Goal: Check status: Check status

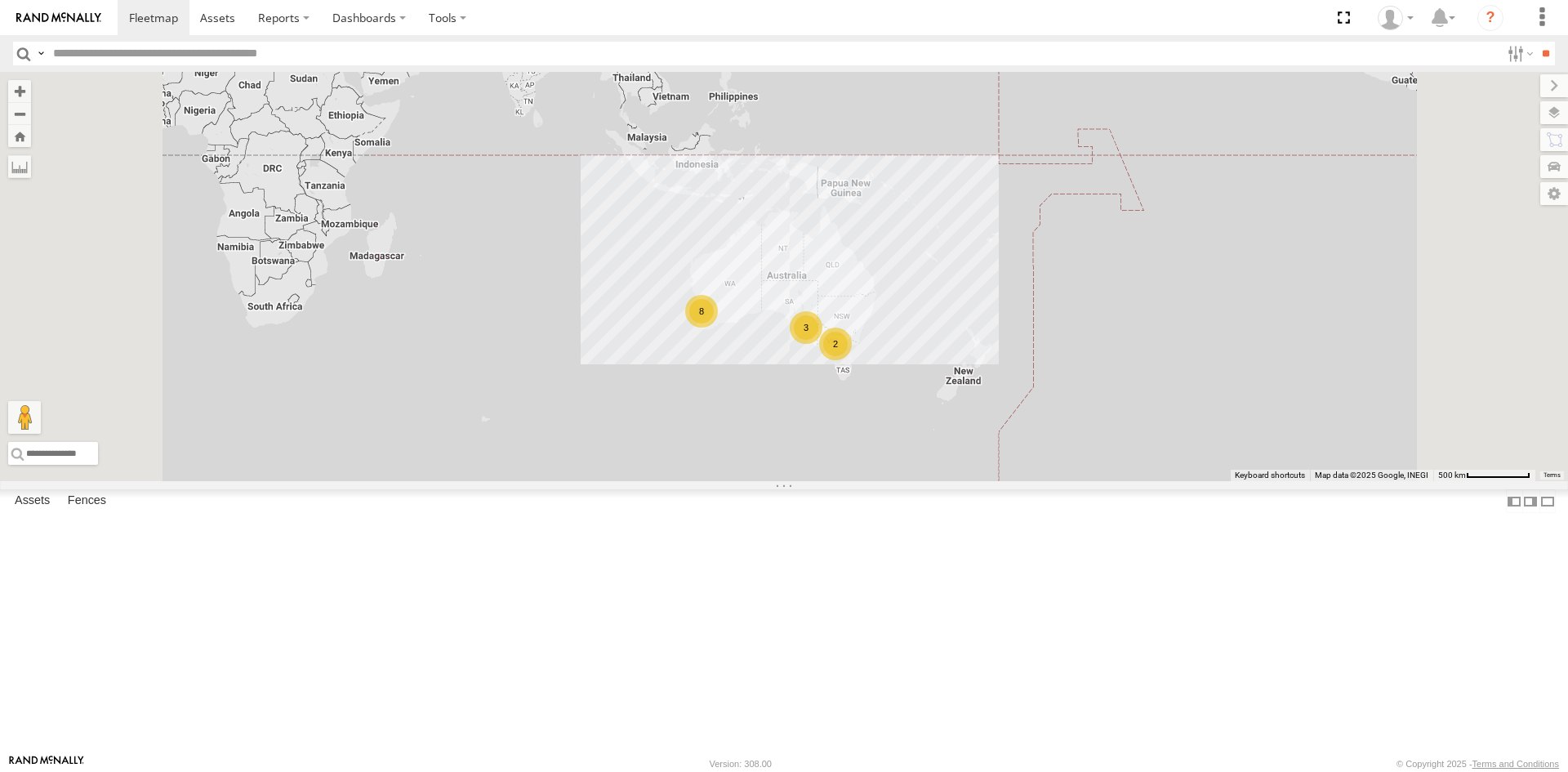
click at [0, 0] on div "Edmund Tech IOV698 All Assets" at bounding box center [0, 0] width 0 height 0
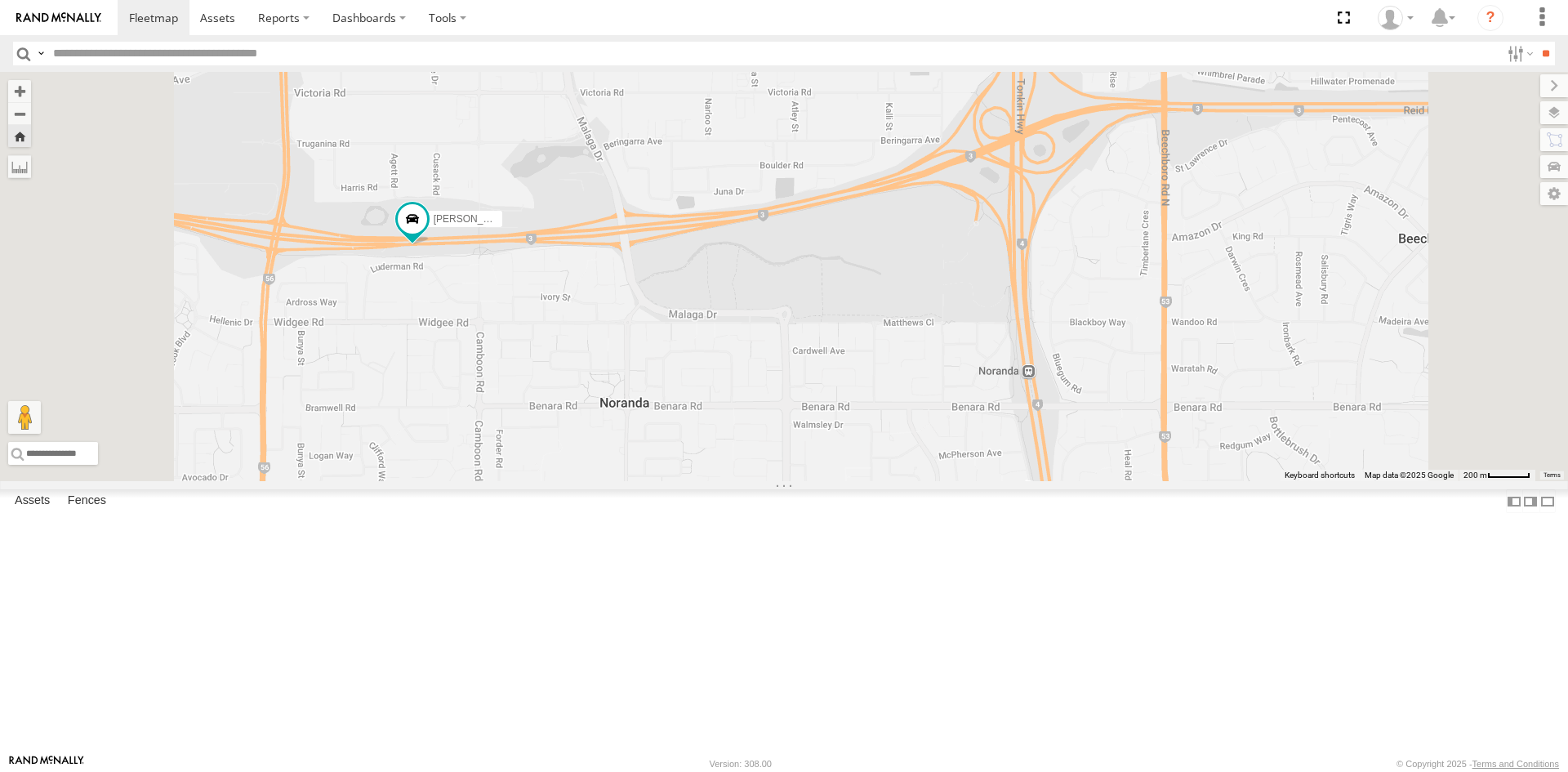
click at [0, 0] on div "Video" at bounding box center [0, 0] width 0 height 0
click at [0, 0] on link at bounding box center [0, 0] width 0 height 0
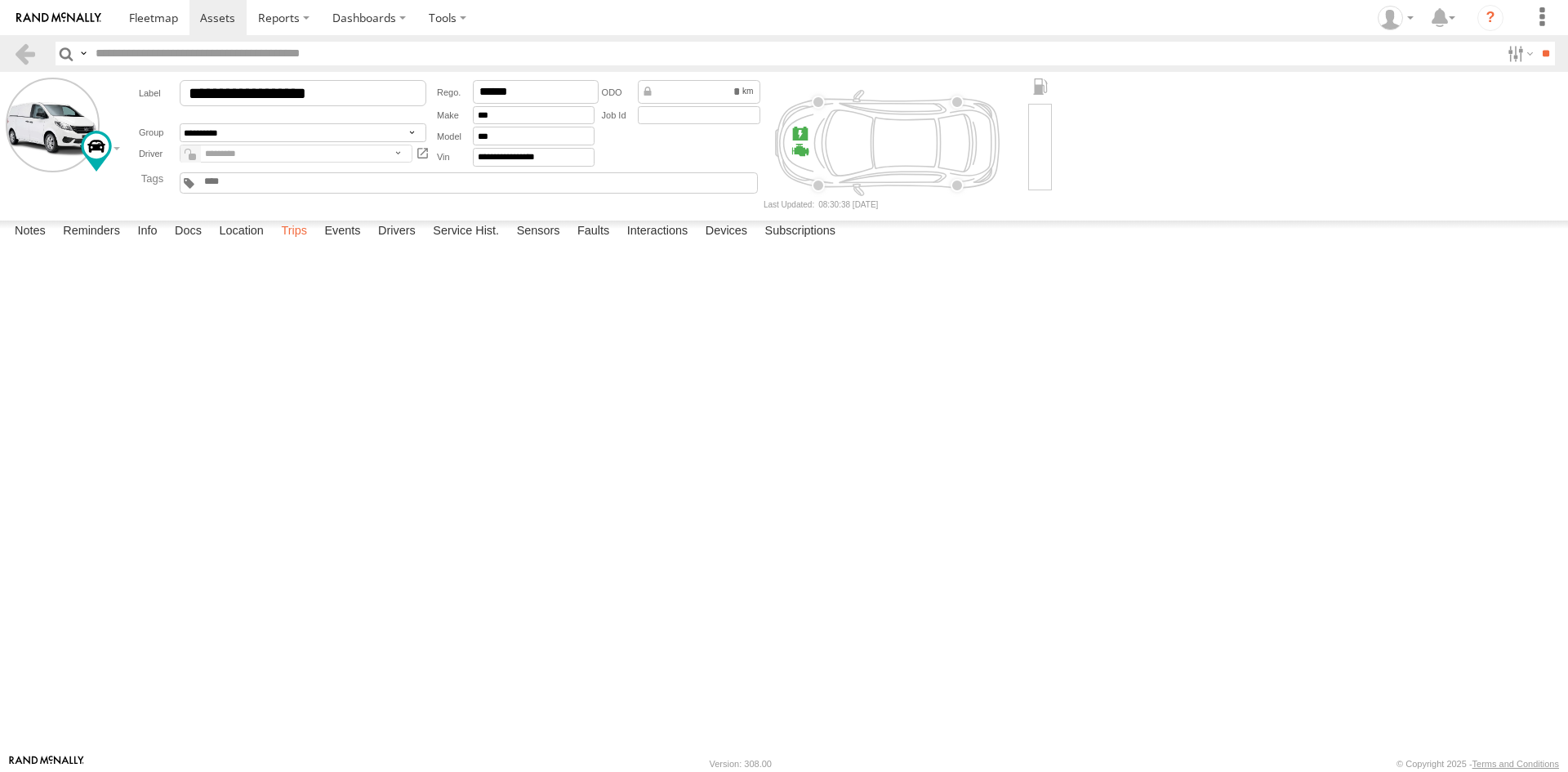
click at [297, 244] on label "Trips" at bounding box center [293, 231] width 43 height 23
click at [28, 14] on img at bounding box center [58, 18] width 85 height 12
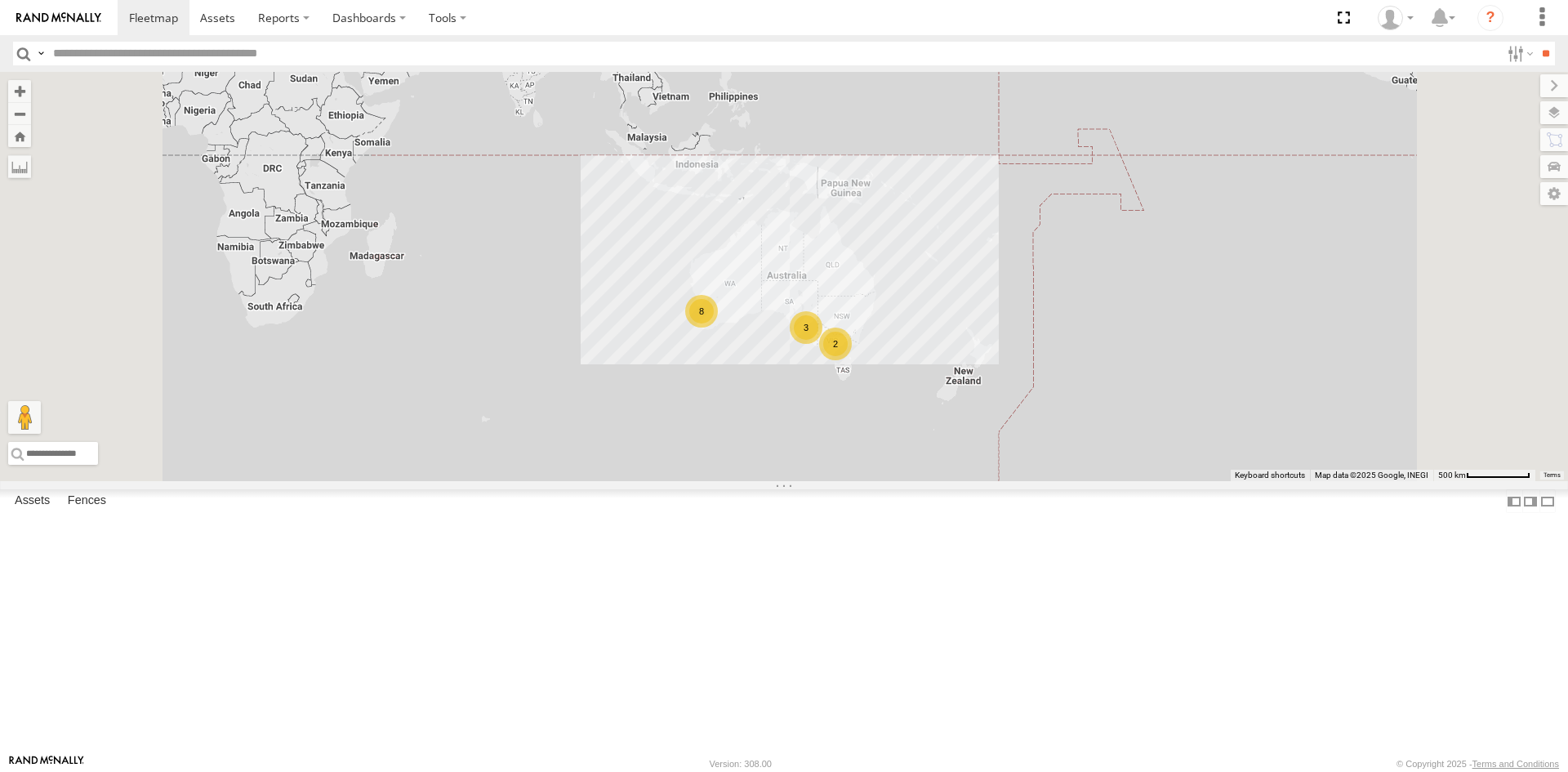
click at [0, 0] on div "[PERSON_NAME] (new)Tech 1IJX358" at bounding box center [0, 0] width 0 height 0
click at [0, 0] on div "[PERSON_NAME] Tech IOV698" at bounding box center [0, 0] width 0 height 0
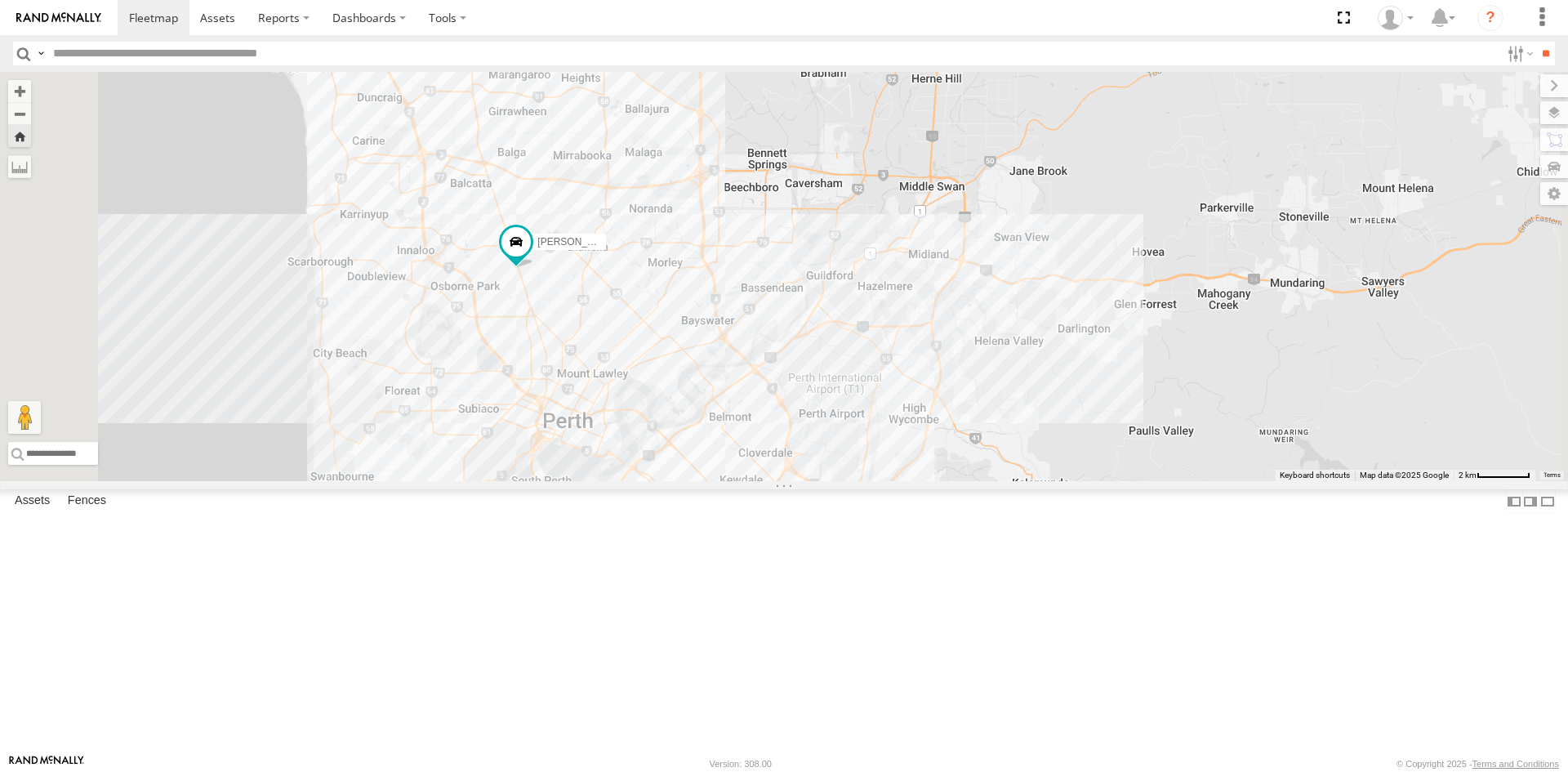
click at [0, 0] on div "[PERSON_NAME] (new)Tech 1IJX358" at bounding box center [0, 0] width 0 height 0
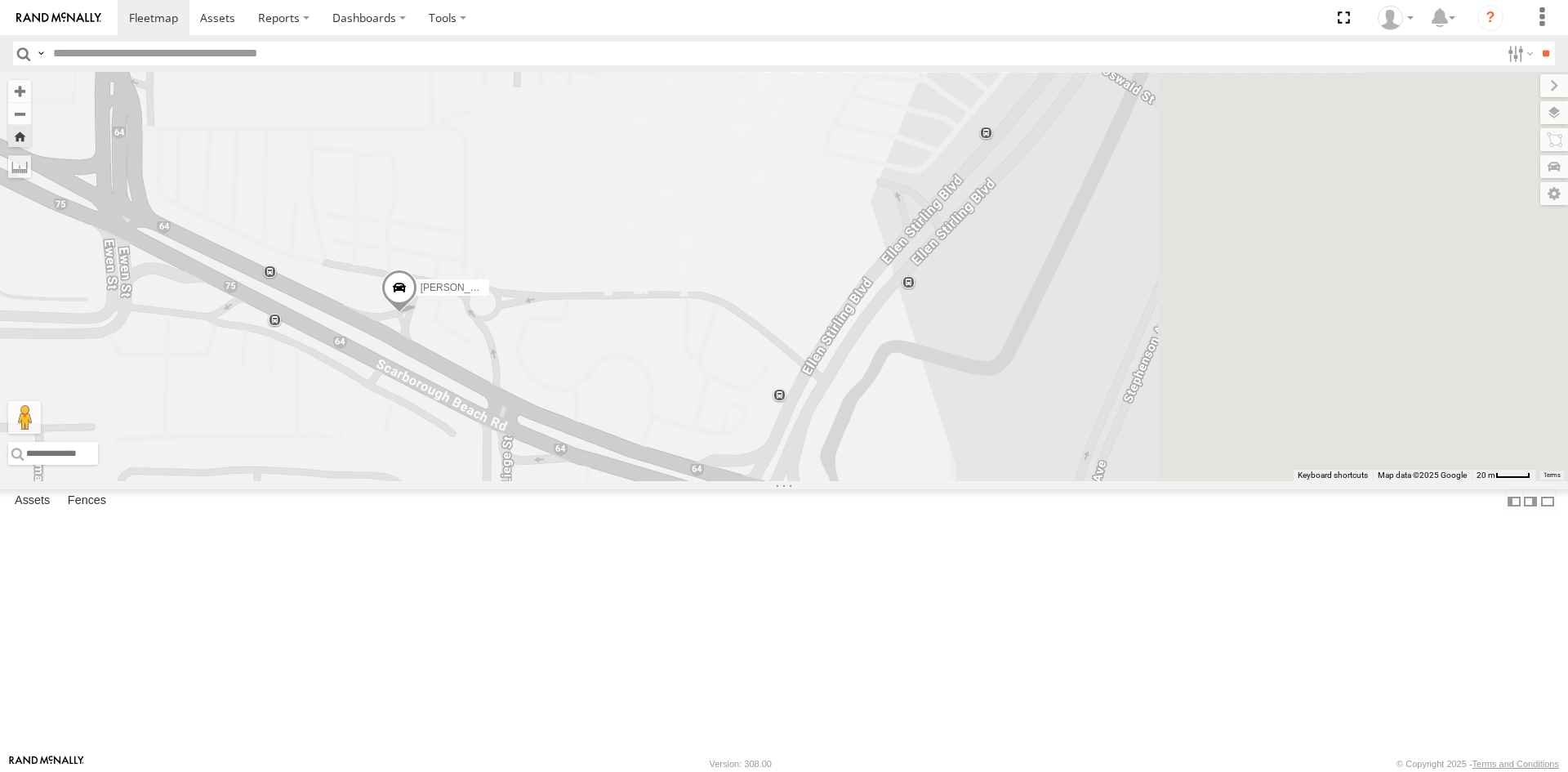
drag, startPoint x: 636, startPoint y: 547, endPoint x: 596, endPoint y: 549, distance: 40.0
click at [600, 481] on div "[PERSON_NAME] (new)Tech 1IJX358" at bounding box center [784, 276] width 1568 height 409
